Goal: Use online tool/utility: Utilize a website feature to perform a specific function

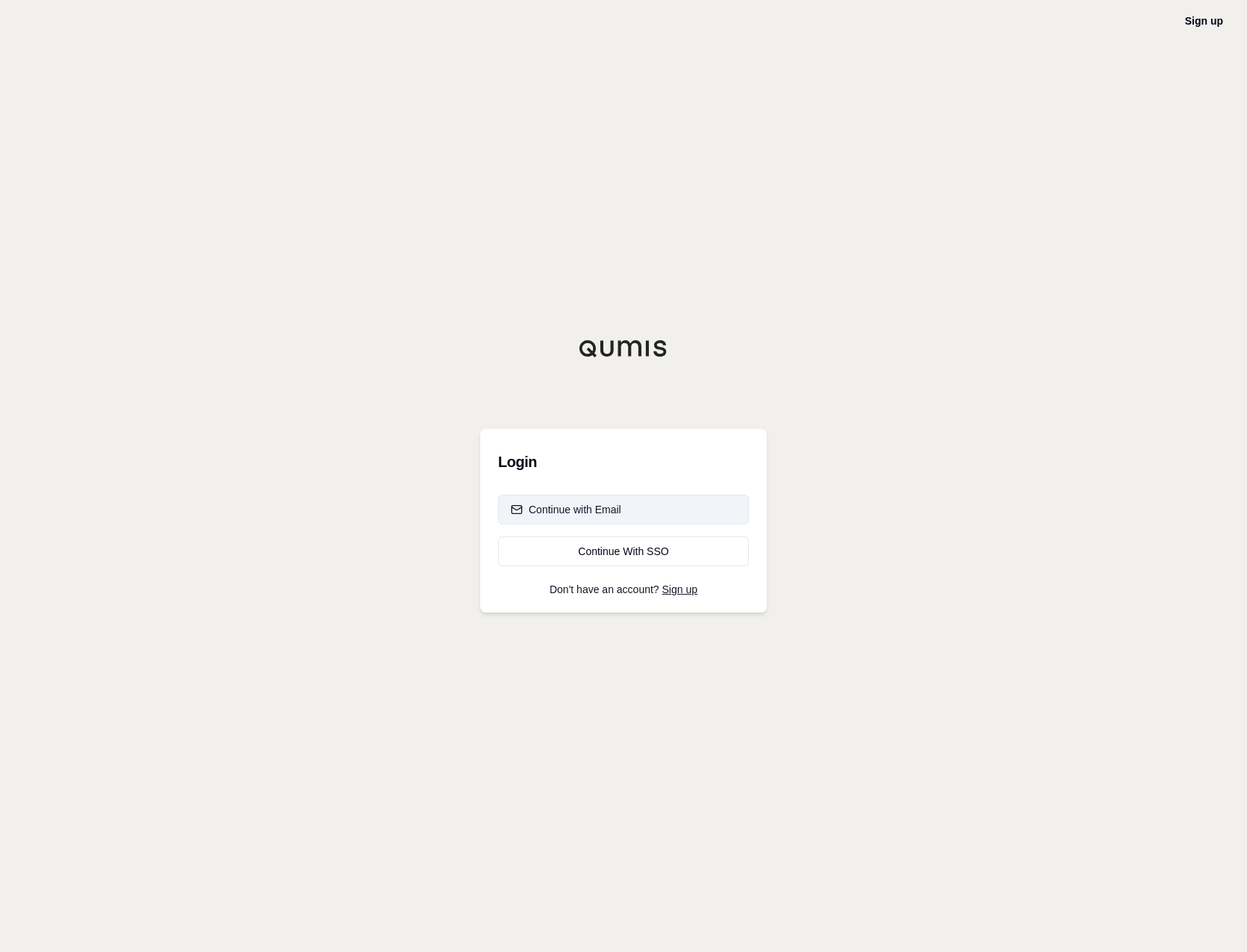
click at [610, 513] on div "Continue with Email" at bounding box center [566, 510] width 110 height 15
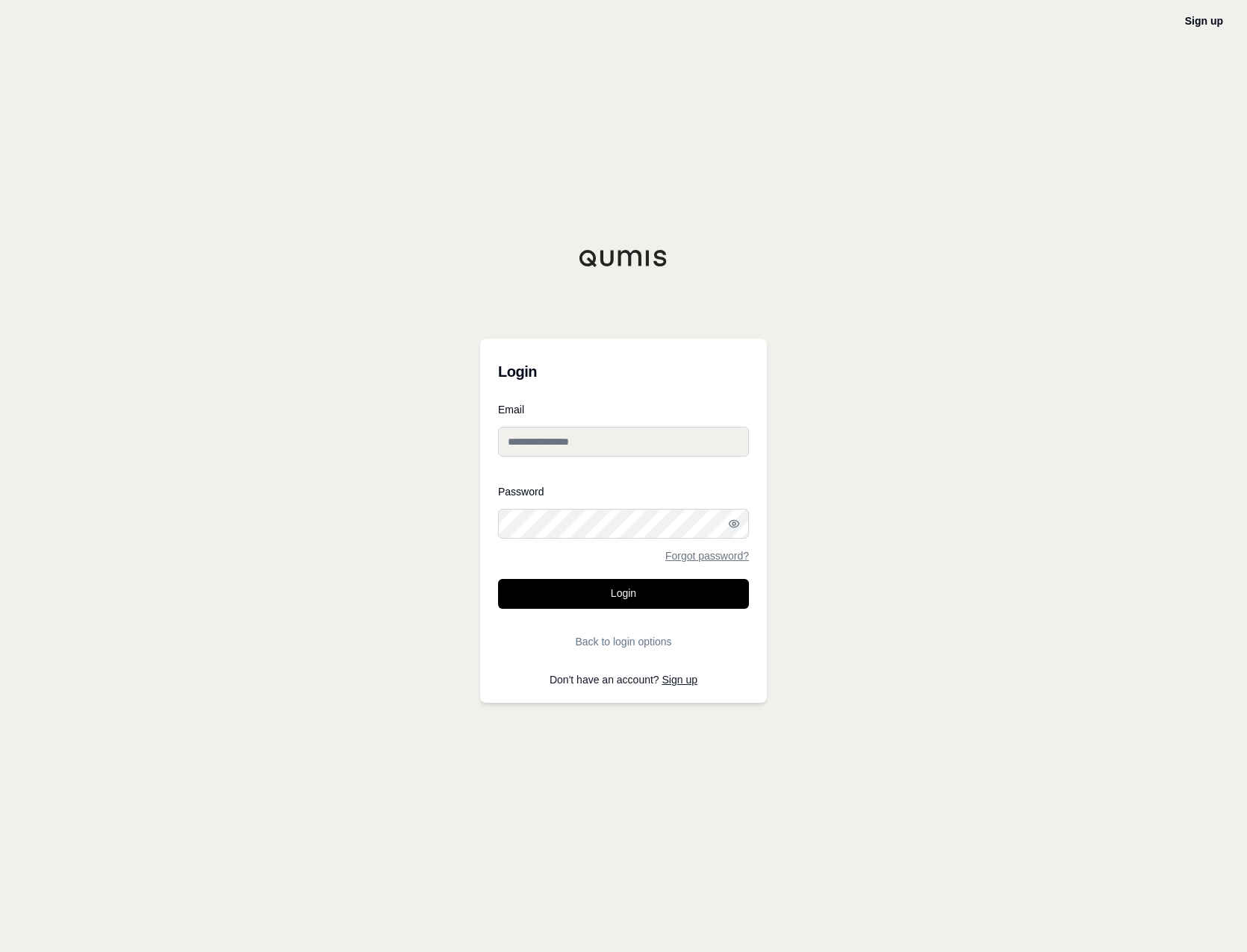
click at [566, 447] on input "Email" at bounding box center [624, 441] width 251 height 29
type input "**********"
click at [588, 608] on button "Login" at bounding box center [624, 594] width 251 height 29
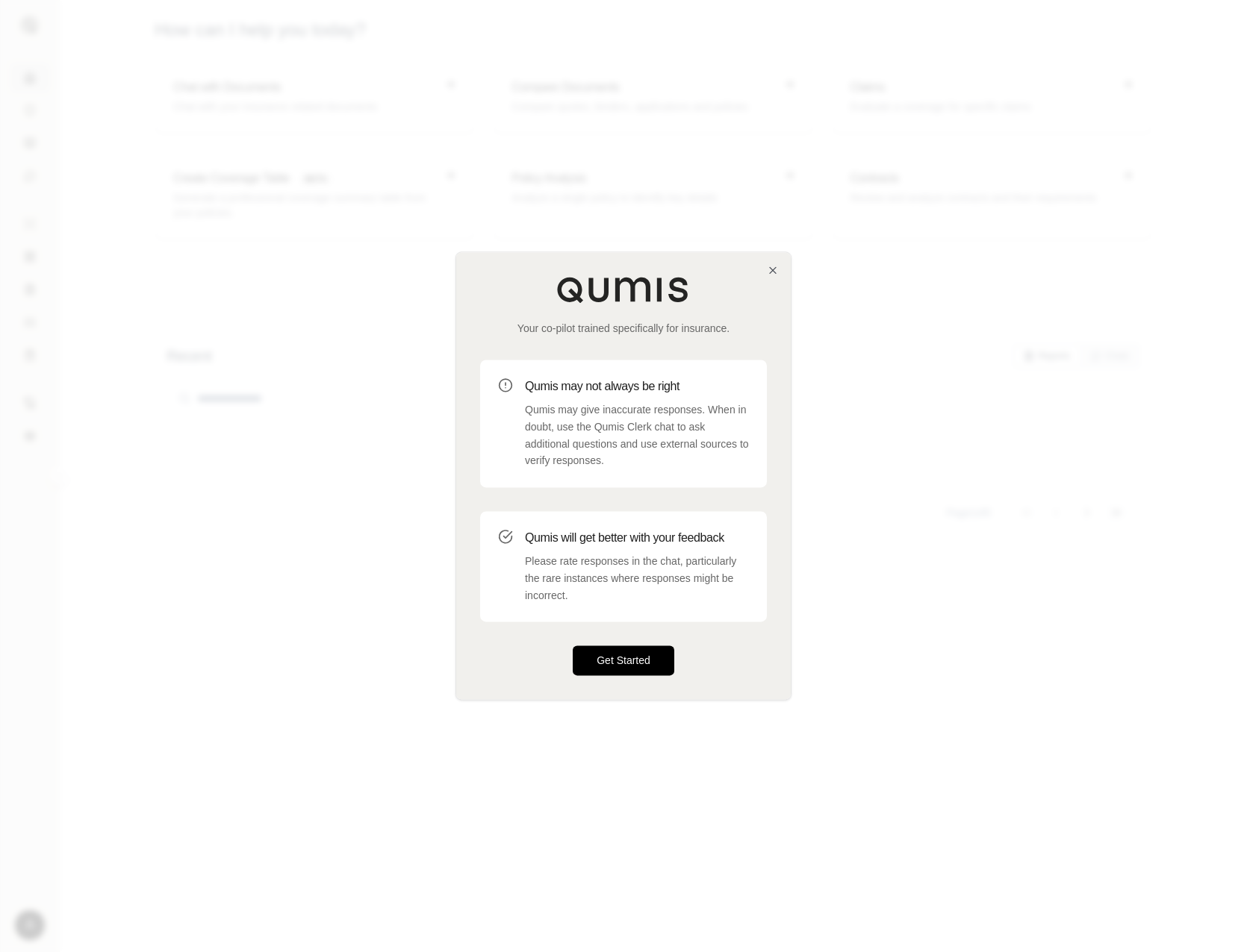
click at [647, 653] on button "Get Started" at bounding box center [623, 660] width 102 height 29
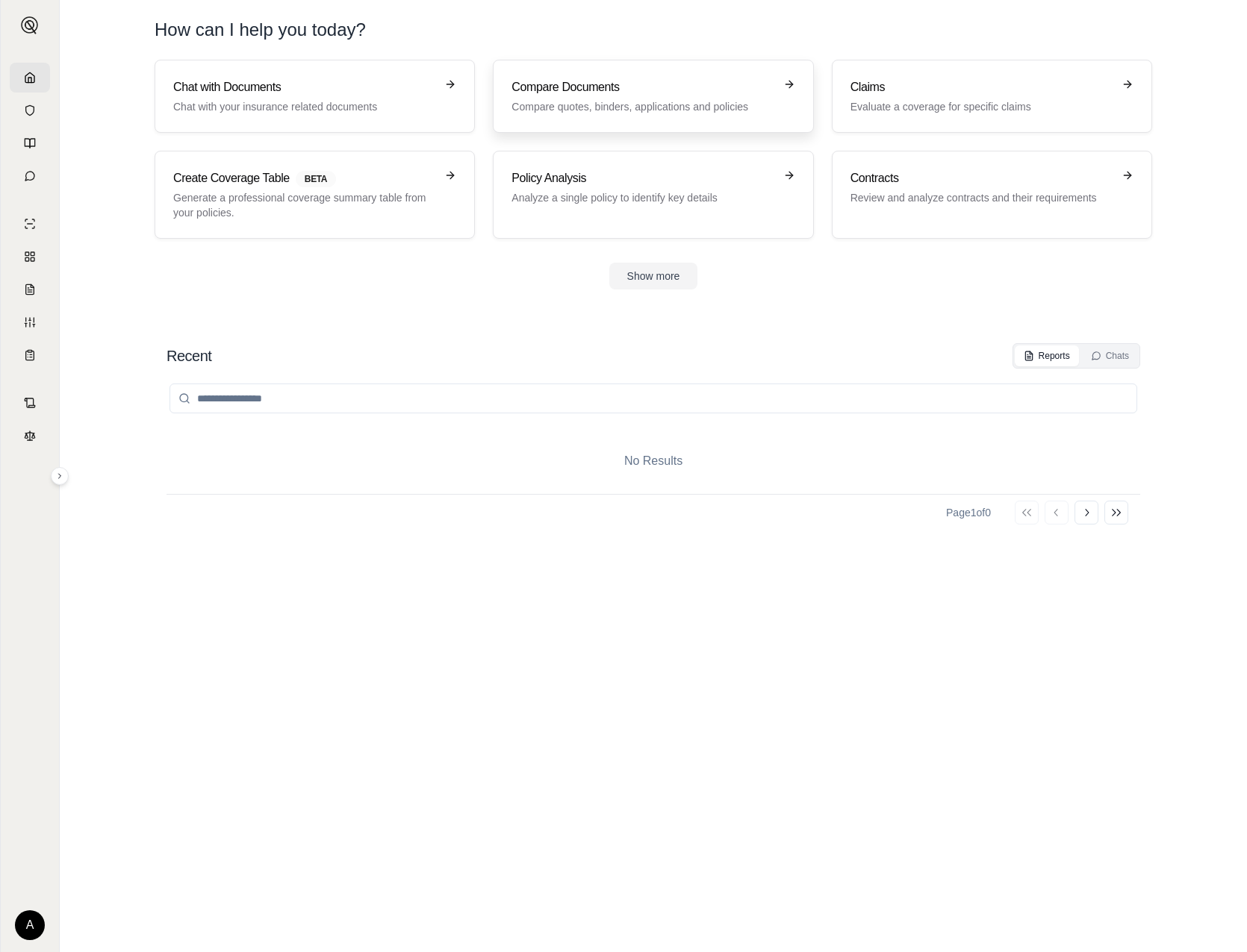
click at [597, 99] on p "Compare quotes, binders, applications and policies" at bounding box center [643, 106] width 262 height 15
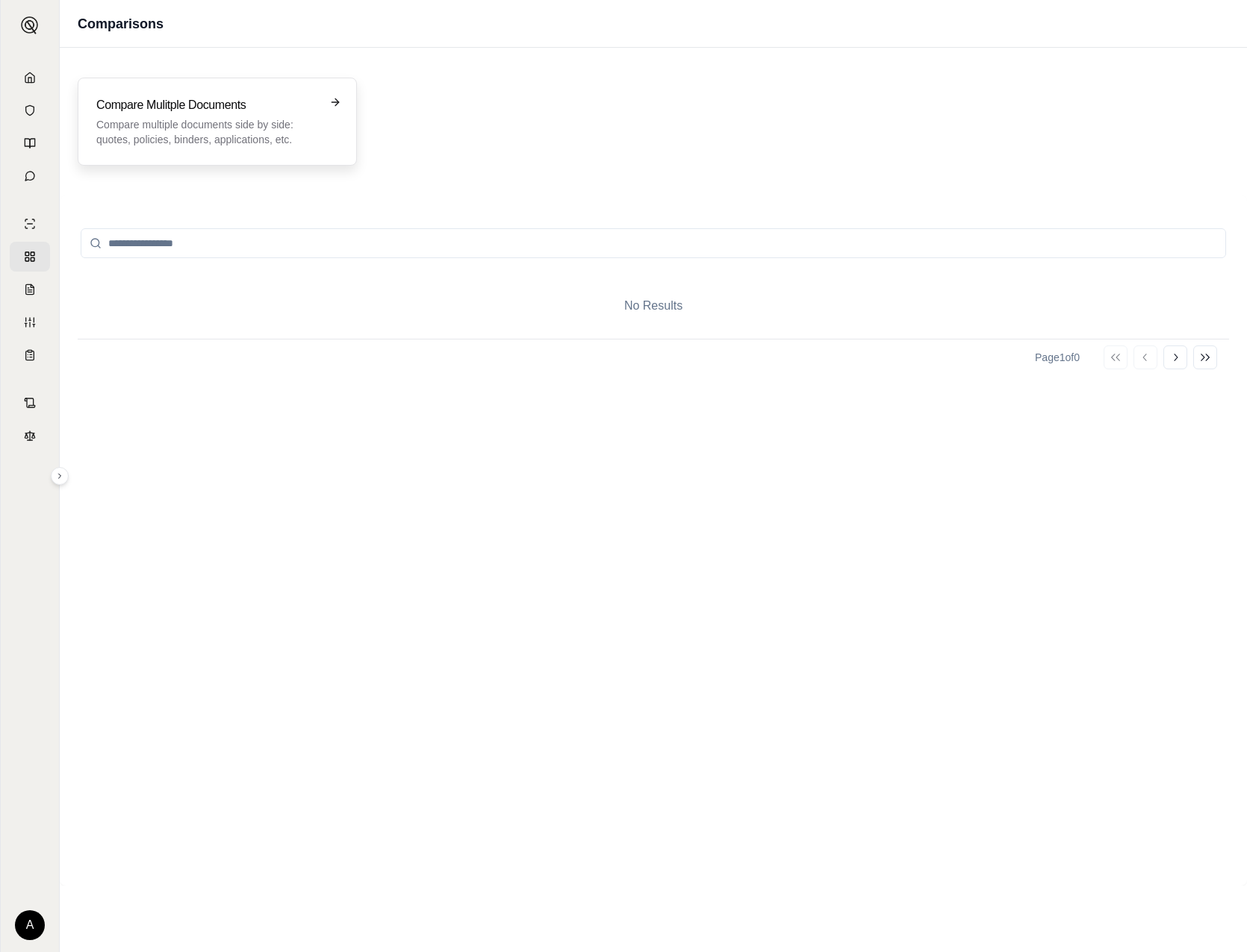
click at [208, 130] on p "Compare multiple documents side by side: quotes, policies, binders, application…" at bounding box center [206, 131] width 221 height 29
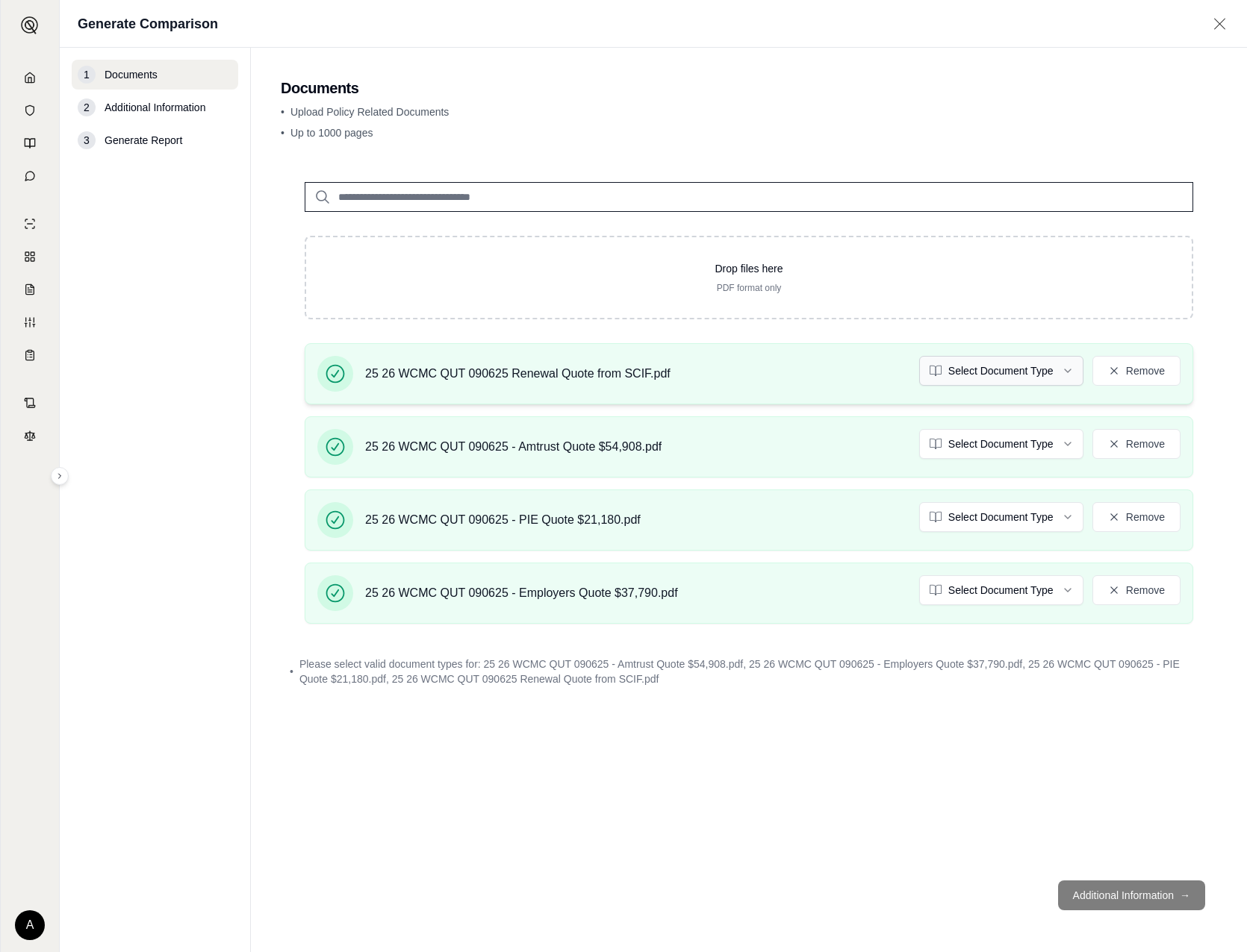
click at [1016, 381] on html "A Generate Comparison 1 Documents 2 Additional Information 3 Generate Report Do…" at bounding box center [624, 476] width 1247 height 952
click at [1022, 431] on html "A Generate Comparison 1 Documents 2 Additional Information 3 Generate Report Do…" at bounding box center [624, 476] width 1247 height 952
click at [1008, 518] on html "Document type updated successfully A Generate Comparison 1 Documents 2 Addition…" at bounding box center [624, 476] width 1247 height 952
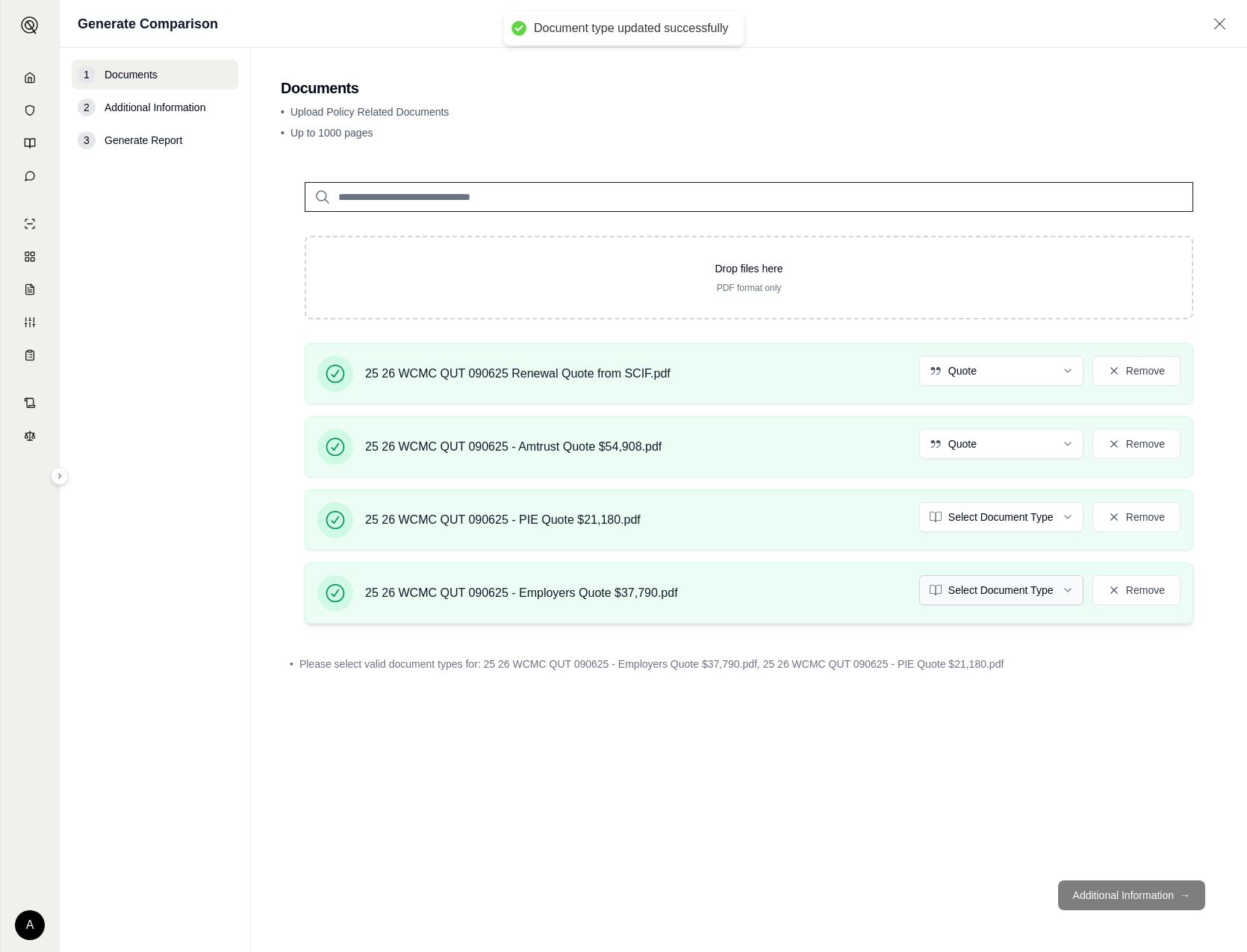
click at [984, 598] on html "Document type updated successfully Document type updated successfully A Generat…" at bounding box center [624, 476] width 1247 height 952
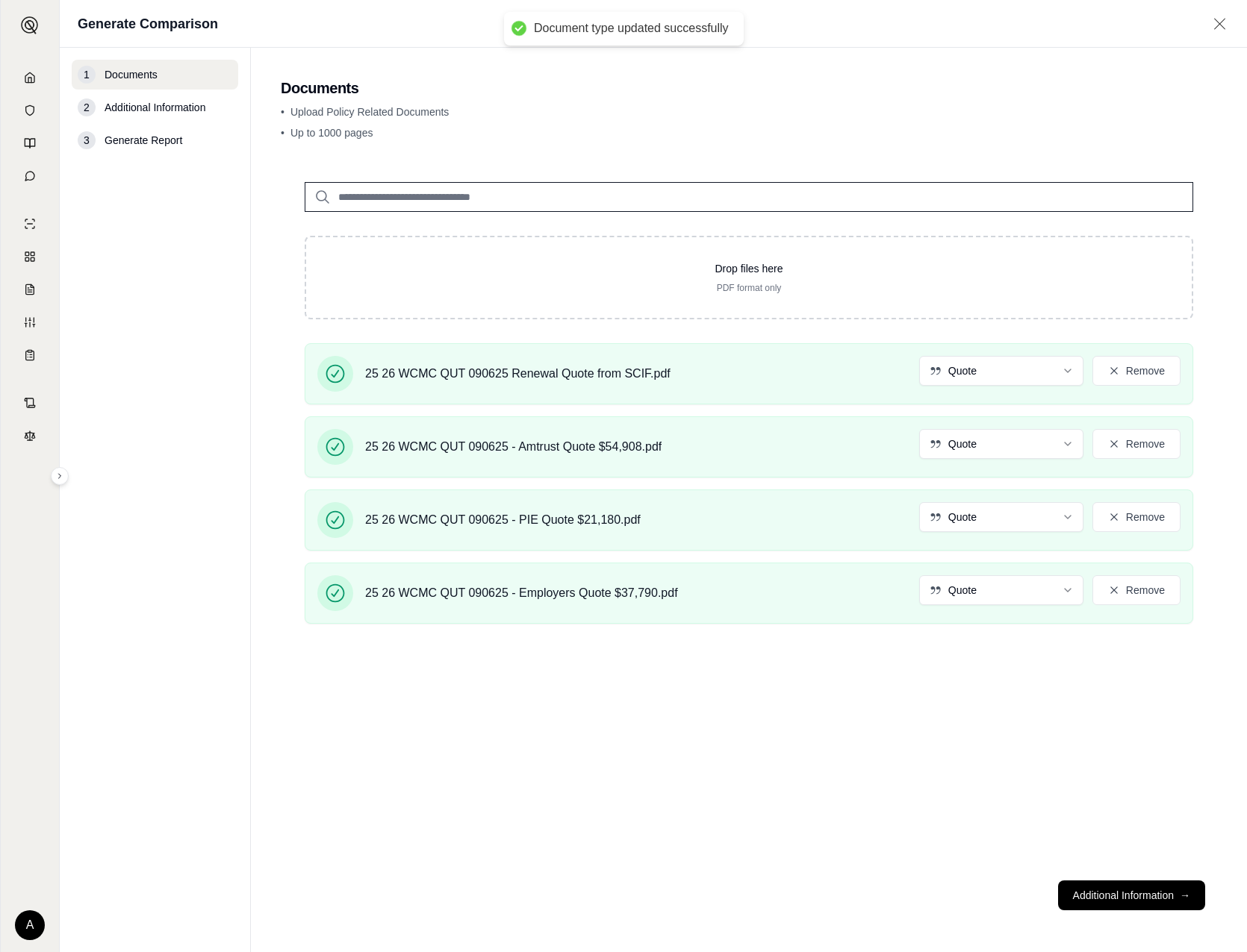
click at [861, 824] on div "Drop files here PDF format only 25 26 WCMC QUT 090625 Renewal Quote from SCIF.p…" at bounding box center [748, 514] width 936 height 711
click at [1144, 895] on button "Additional Information →" at bounding box center [1131, 895] width 147 height 29
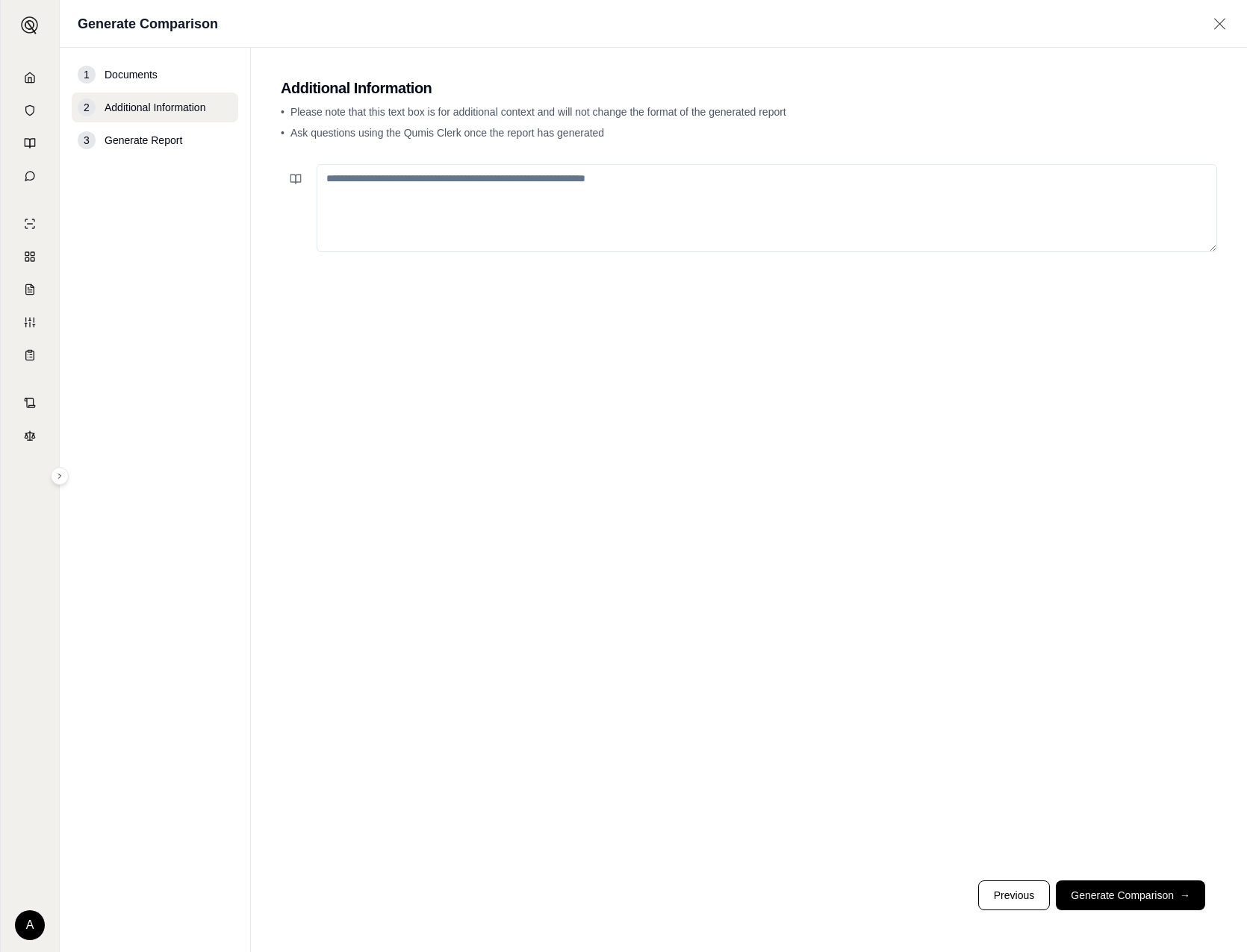
click at [465, 183] on textarea at bounding box center [766, 208] width 900 height 88
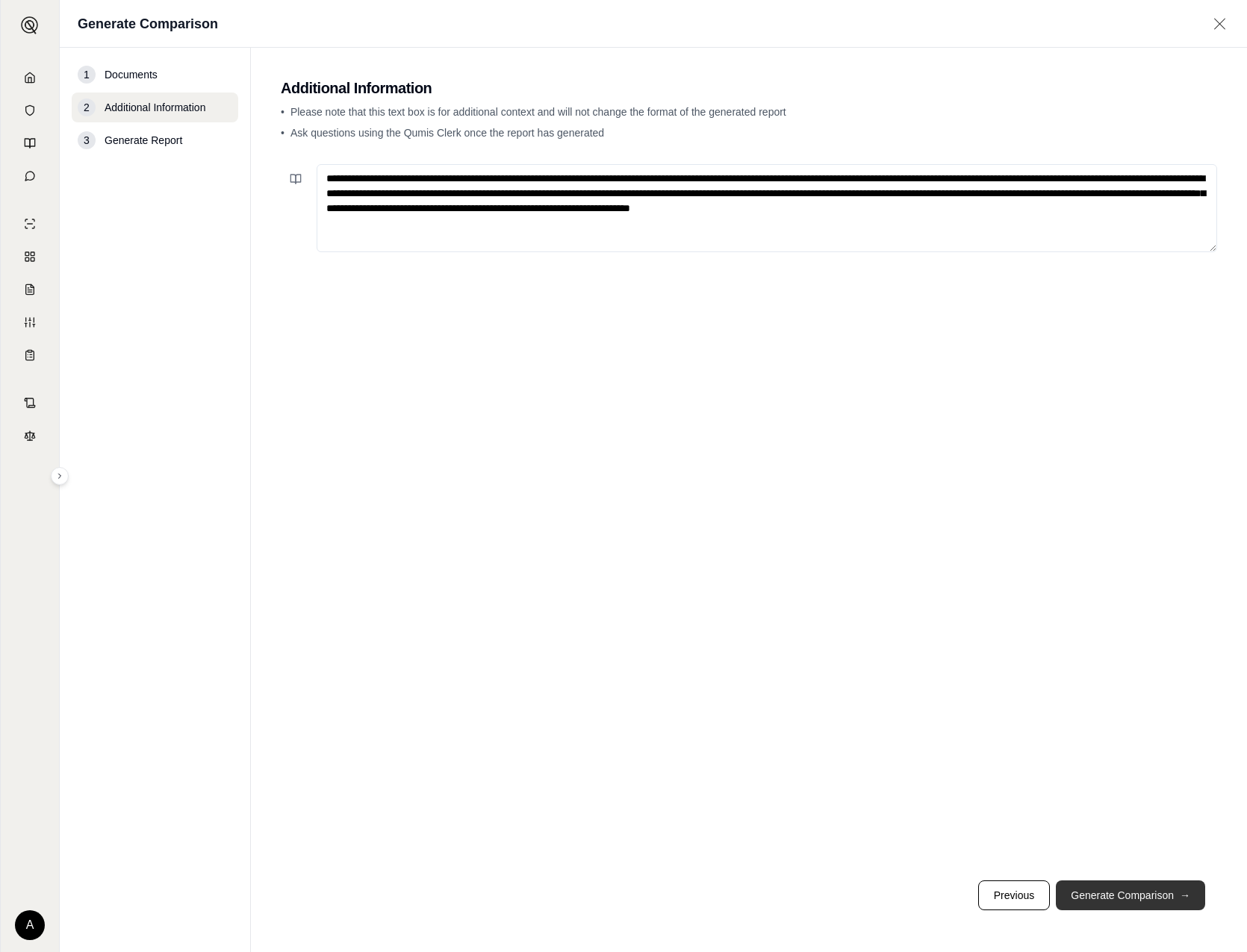
type textarea "**********"
click at [1122, 895] on button "Generate Comparison →" at bounding box center [1130, 895] width 149 height 29
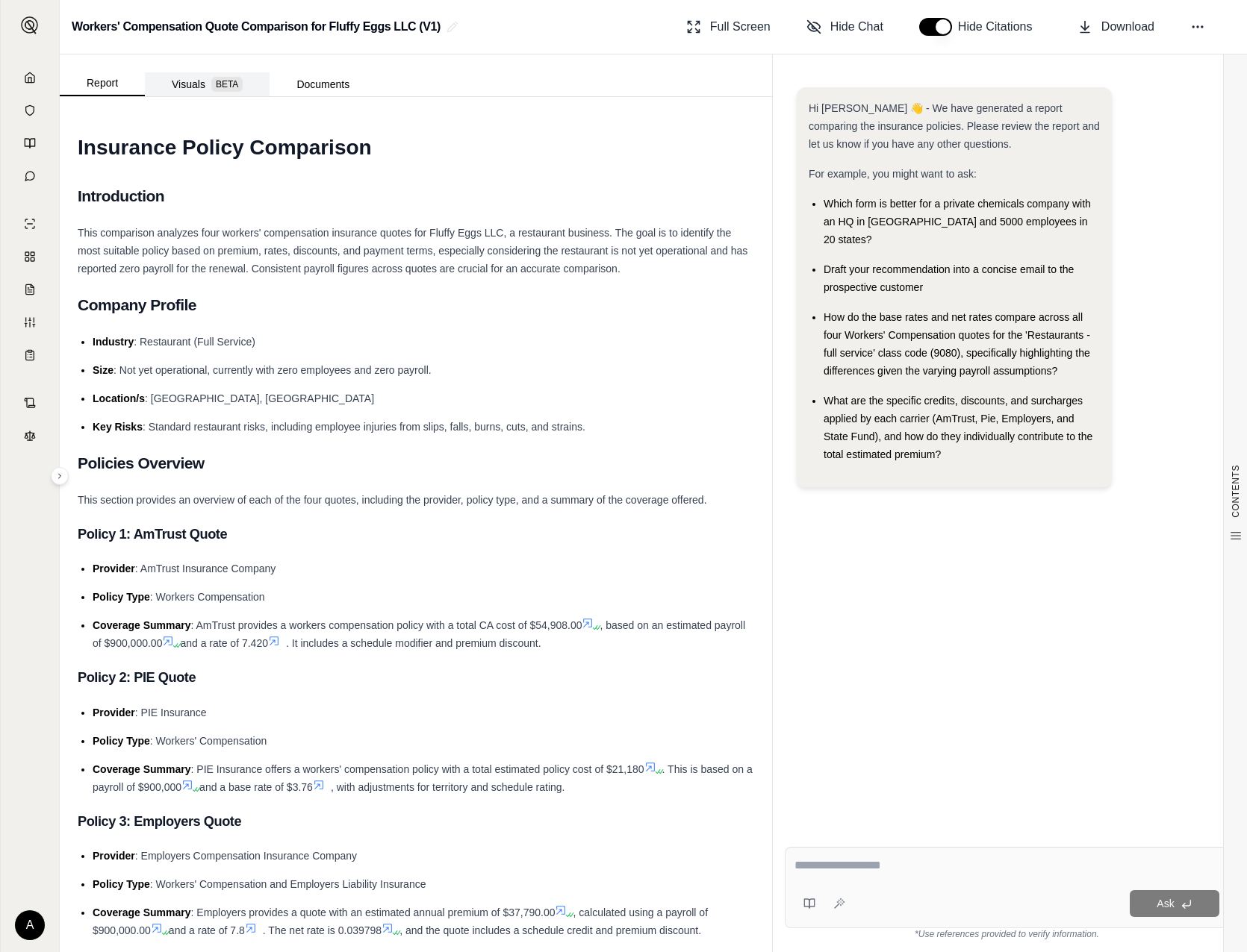
click at [239, 92] on button "Visuals BETA" at bounding box center [206, 84] width 125 height 24
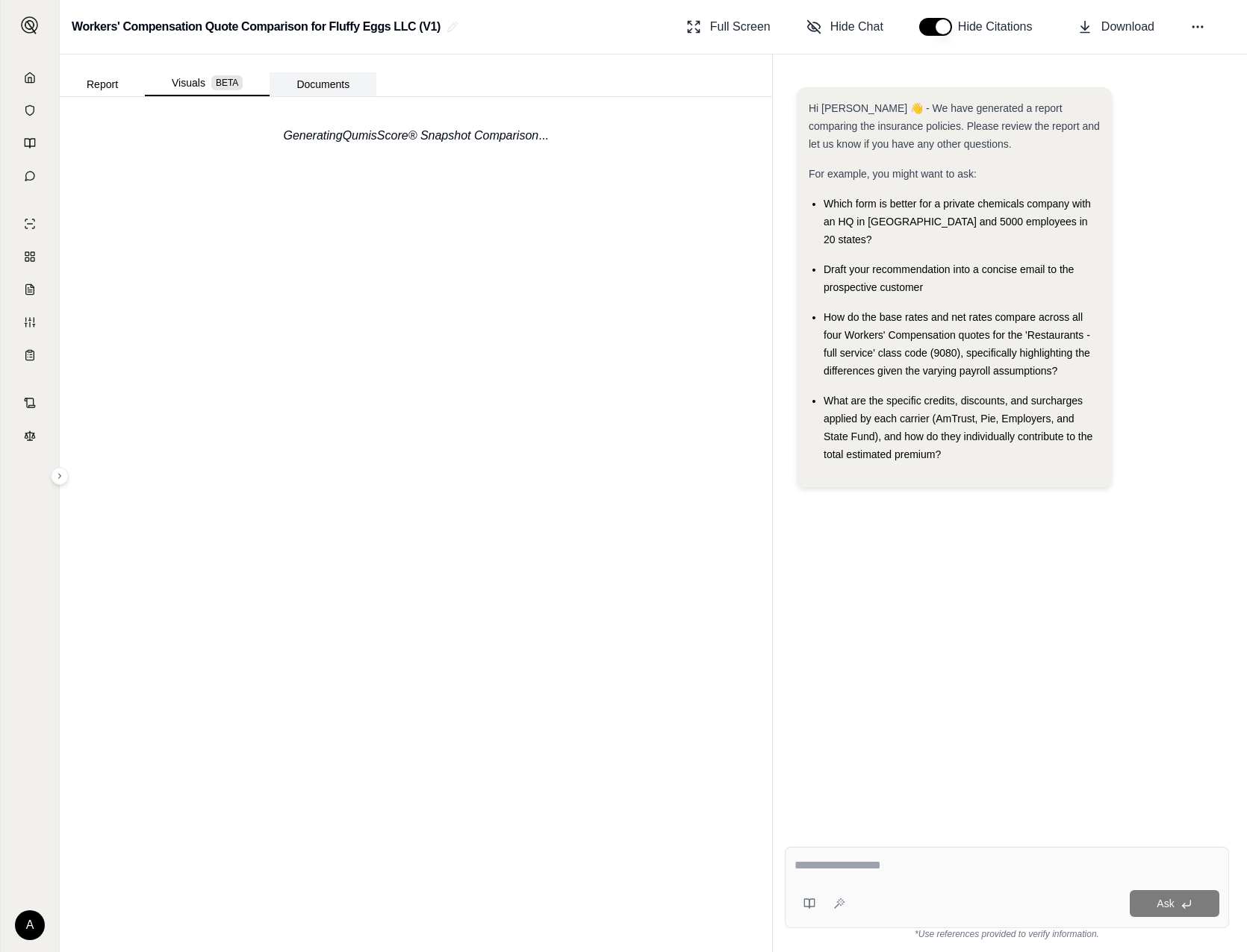
click at [333, 91] on button "Documents" at bounding box center [323, 84] width 106 height 24
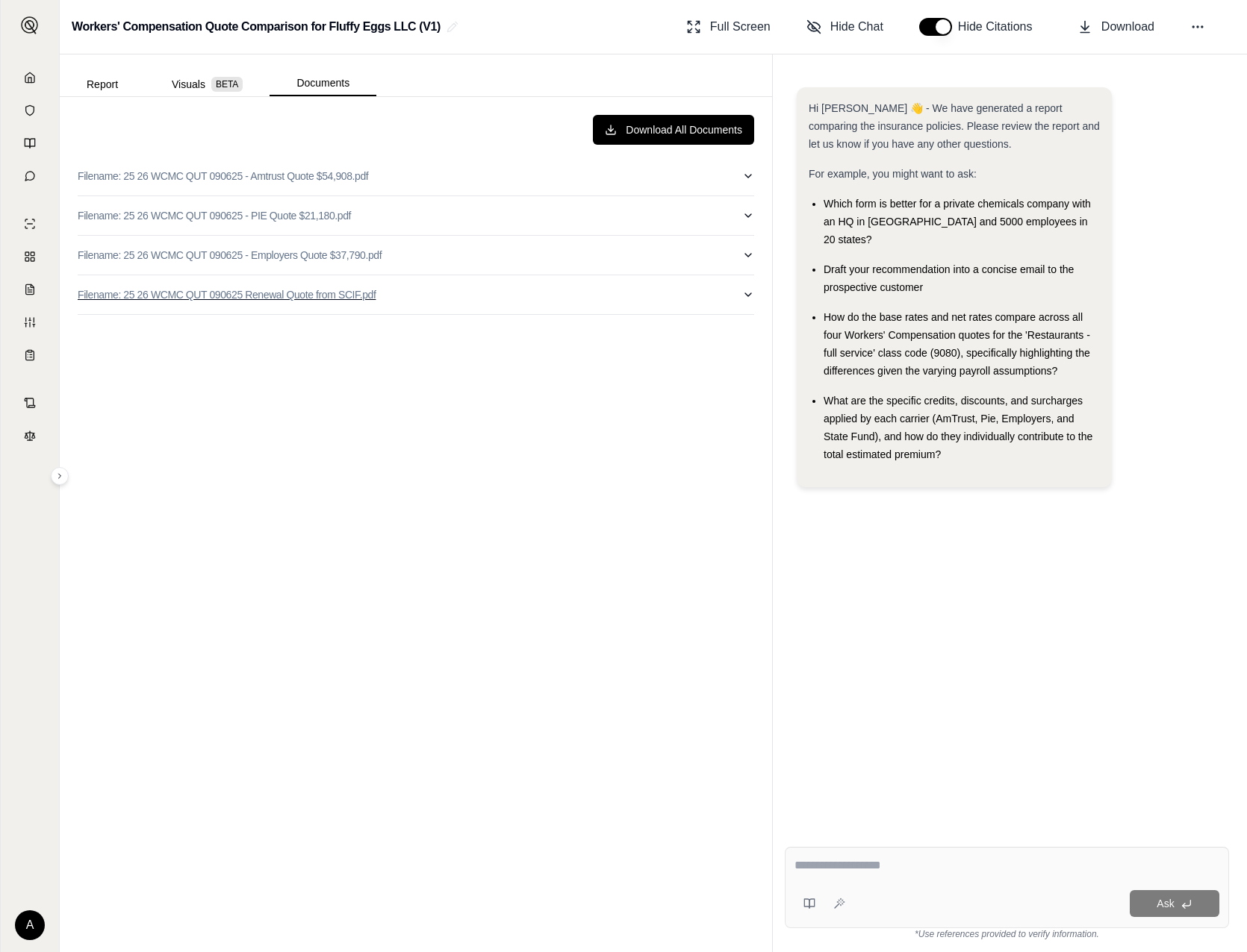
click at [256, 296] on p "Filename: 25 26 WCMC QUT 090625 Renewal Quote from SCIF.pdf" at bounding box center [226, 295] width 297 height 15
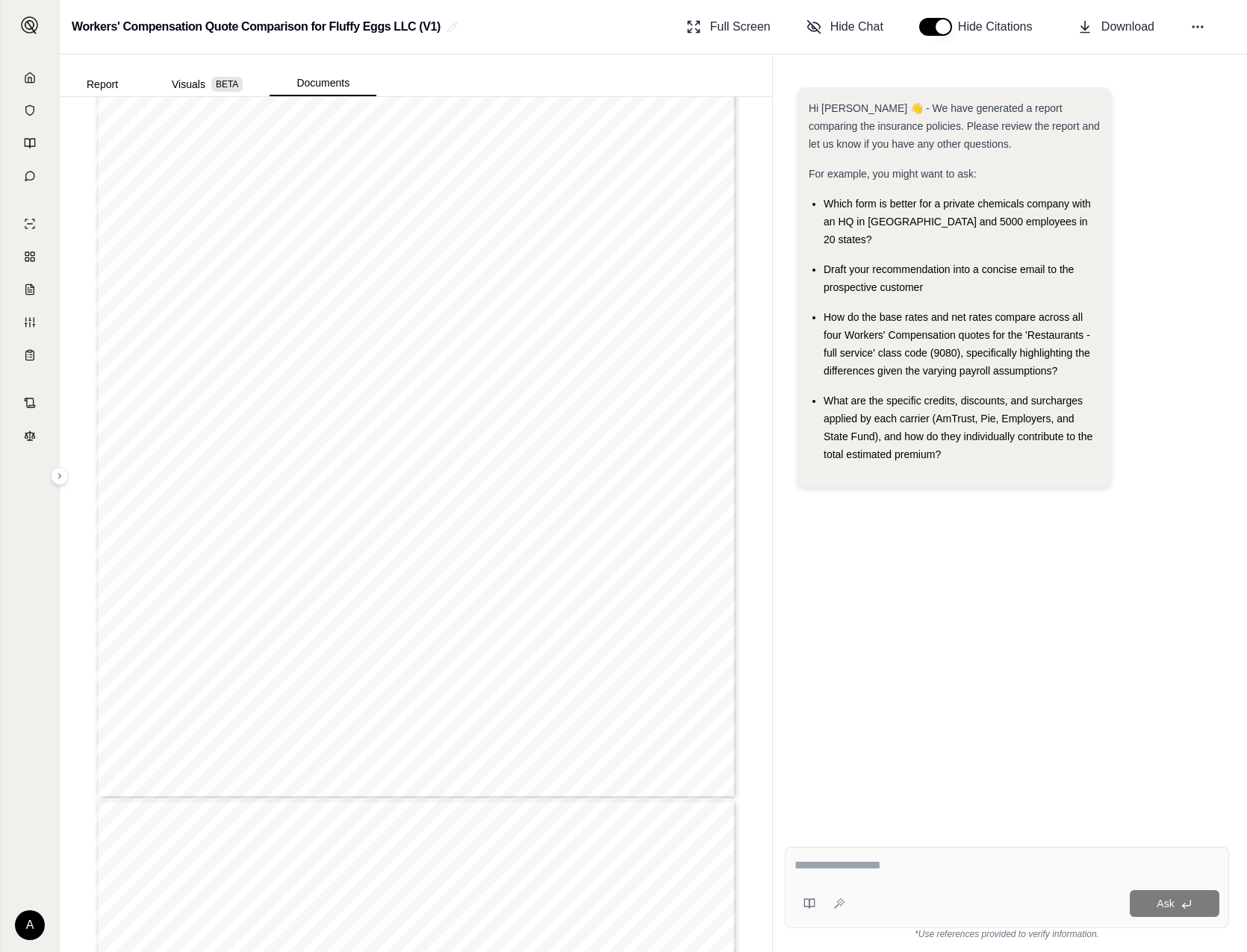
scroll to position [1493, 0]
type input "*"
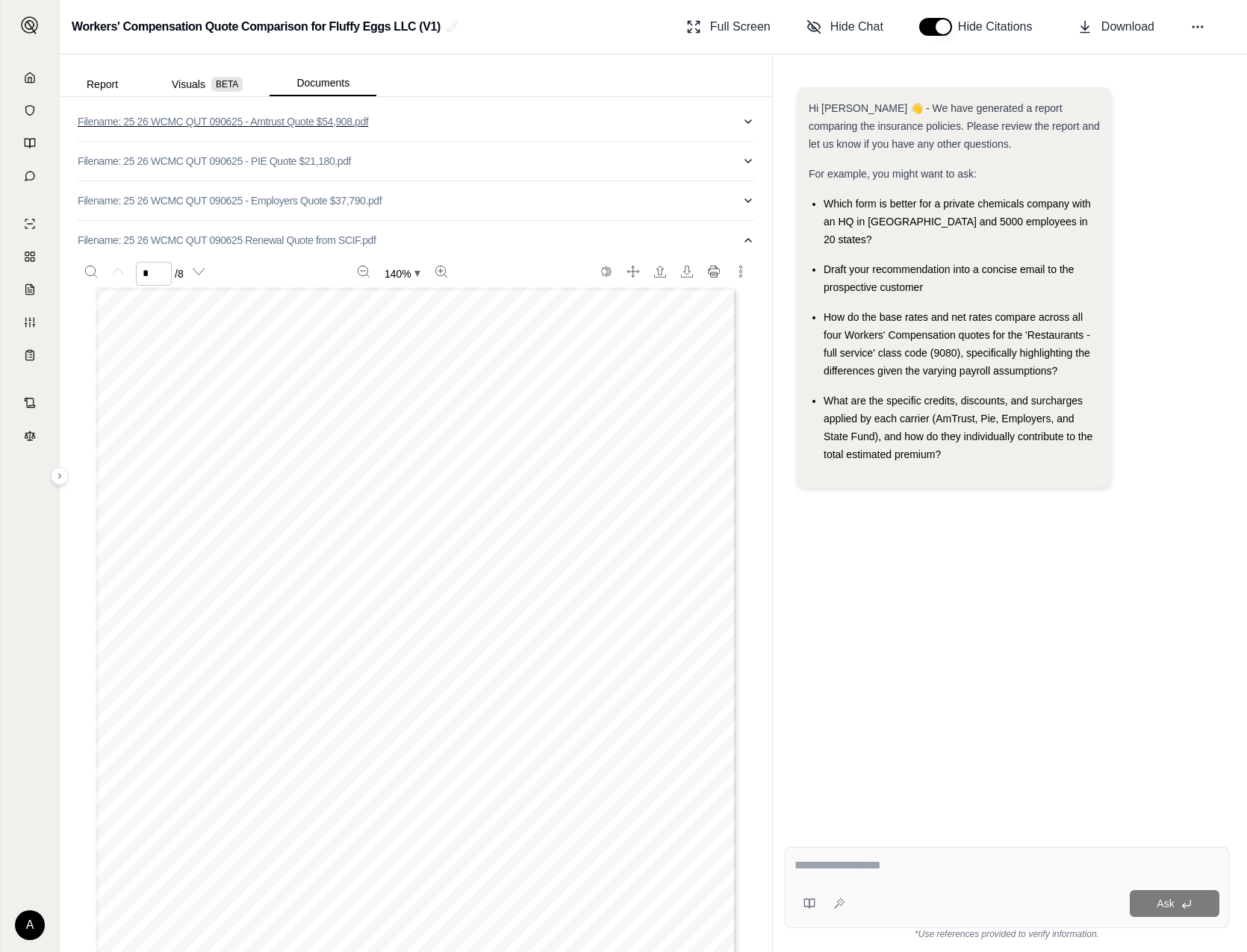
scroll to position [0, 0]
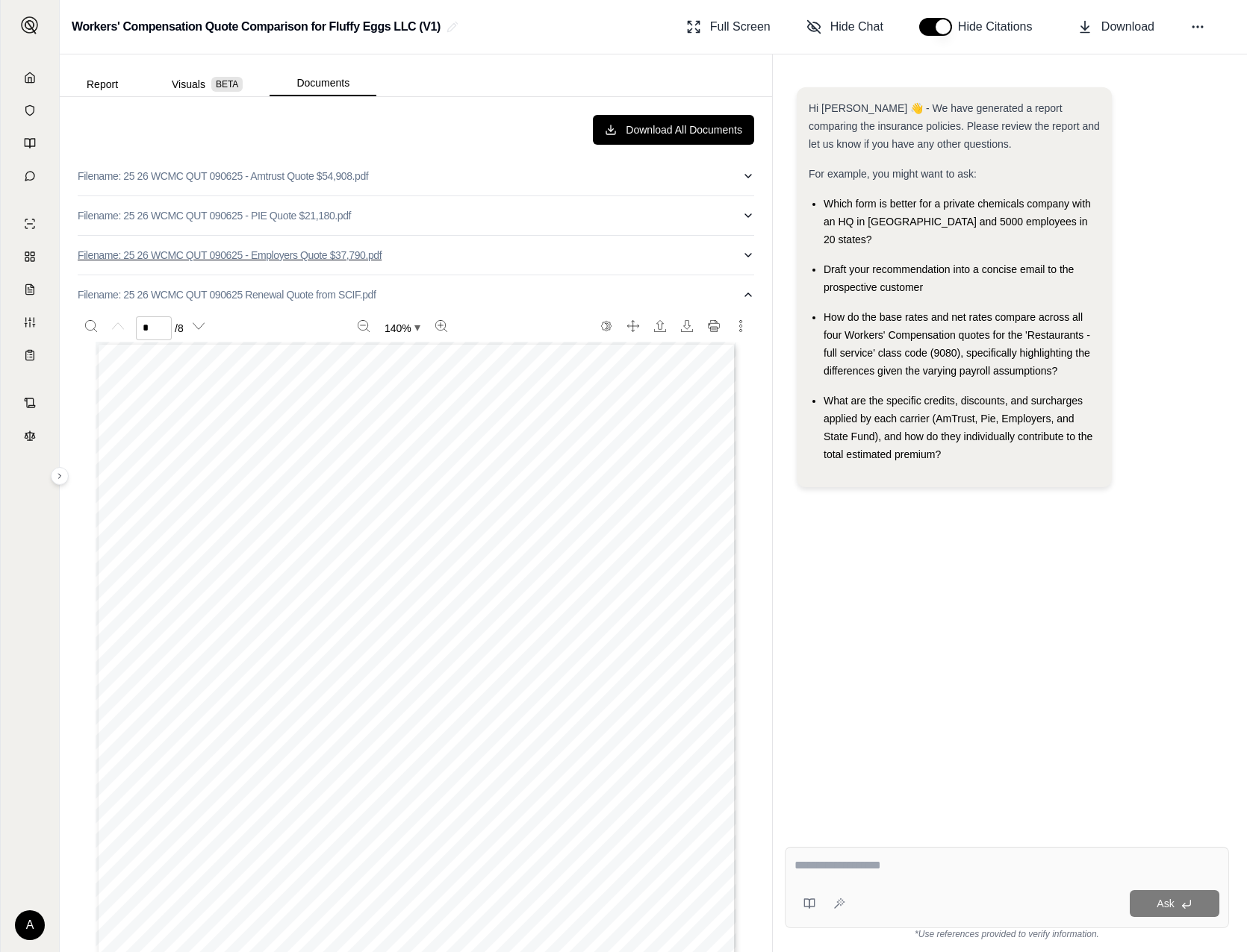
click at [231, 261] on p "Filename: 25 26 WCMC QUT 090625 - Employers Quote $37,790.pdf" at bounding box center [230, 256] width 304 height 15
type input "*"
click at [270, 179] on p "Filename: 25 26 WCMC QUT 090625 - Amtrust Quote $54,908.pdf" at bounding box center [223, 177] width 291 height 15
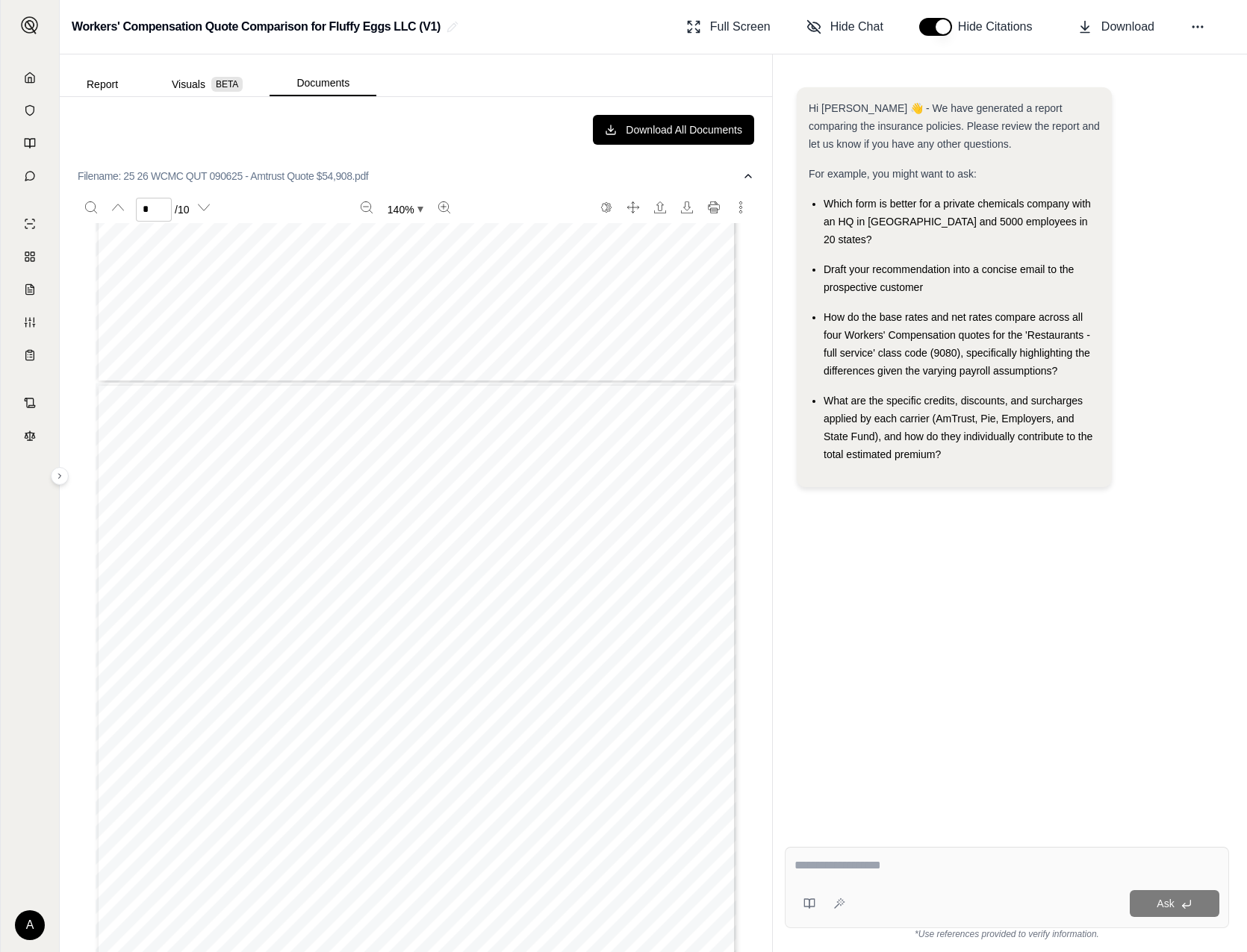
scroll to position [1642, 0]
click at [306, 590] on div "Total Premium Subject To Experience Modification $66,780.00 Experience Modifica…" at bounding box center [416, 655] width 642 height 829
type input "*"
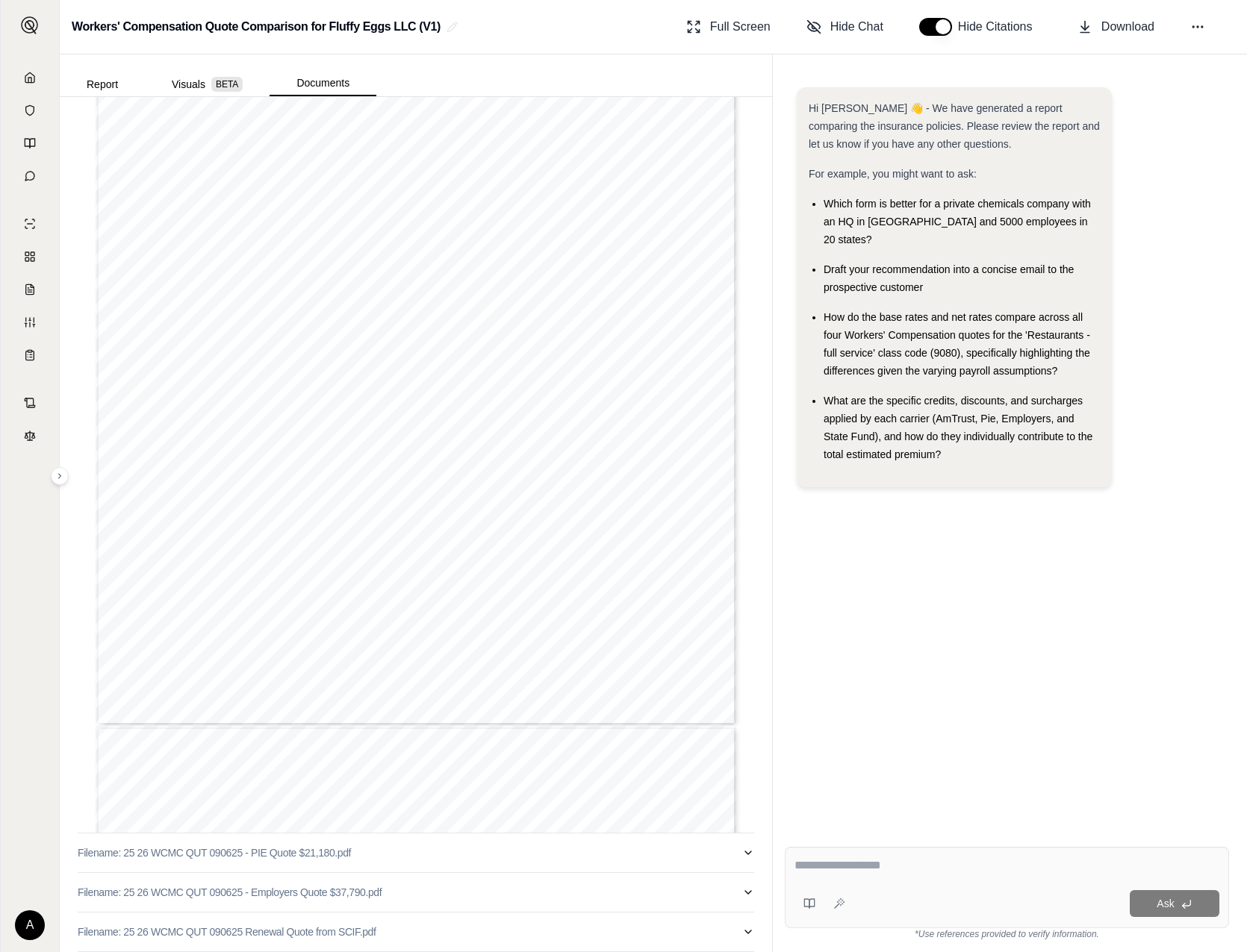
scroll to position [0, 0]
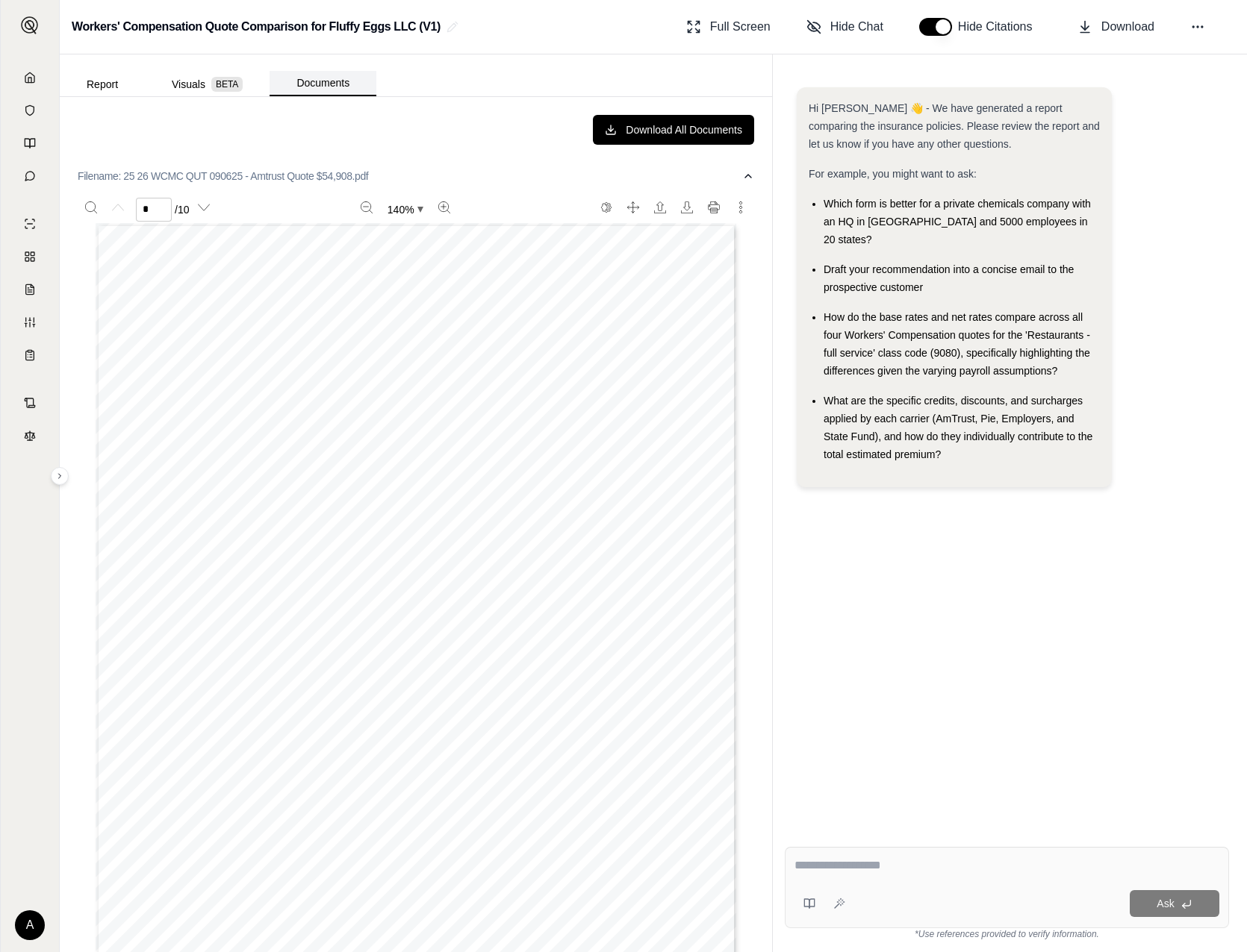
click at [321, 81] on button "Documents" at bounding box center [323, 84] width 106 height 26
click at [742, 175] on icon "button" at bounding box center [748, 176] width 12 height 12
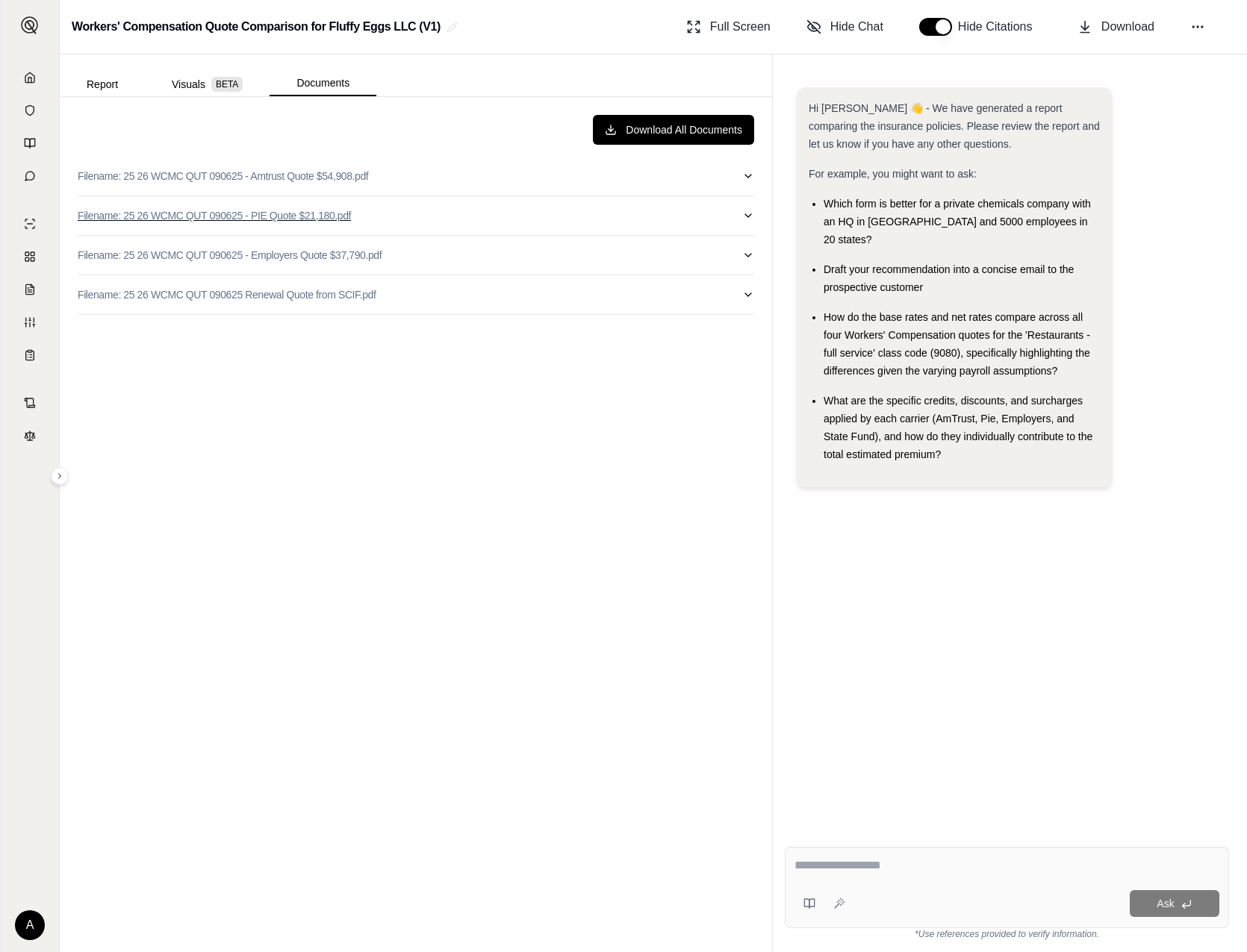
click at [218, 221] on p "Filename: 25 26 WCMC QUT 090625 - PIE Quote $21,180.pdf" at bounding box center [214, 216] width 273 height 15
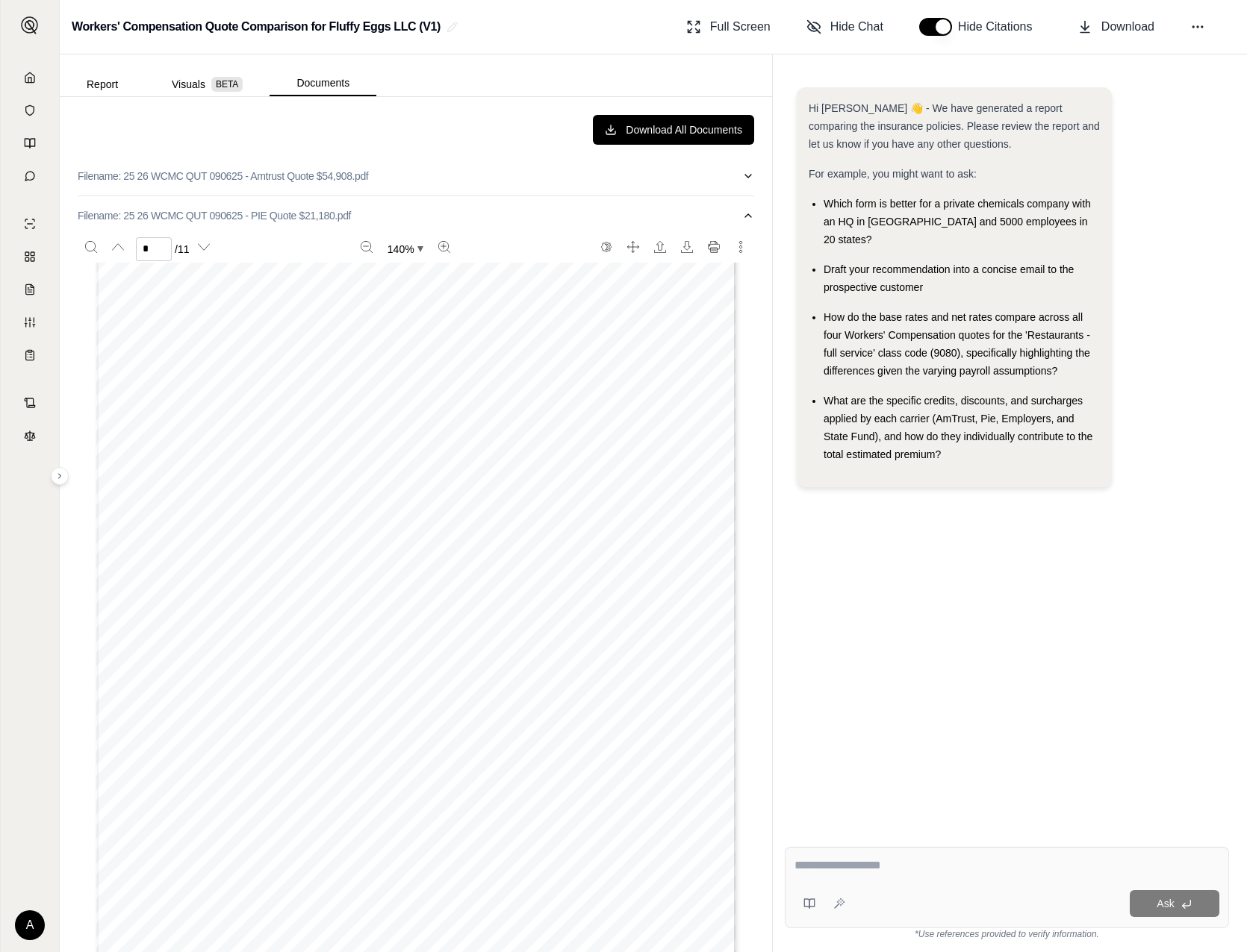
scroll to position [1717, 0]
type input "*"
